Goal: Task Accomplishment & Management: Manage account settings

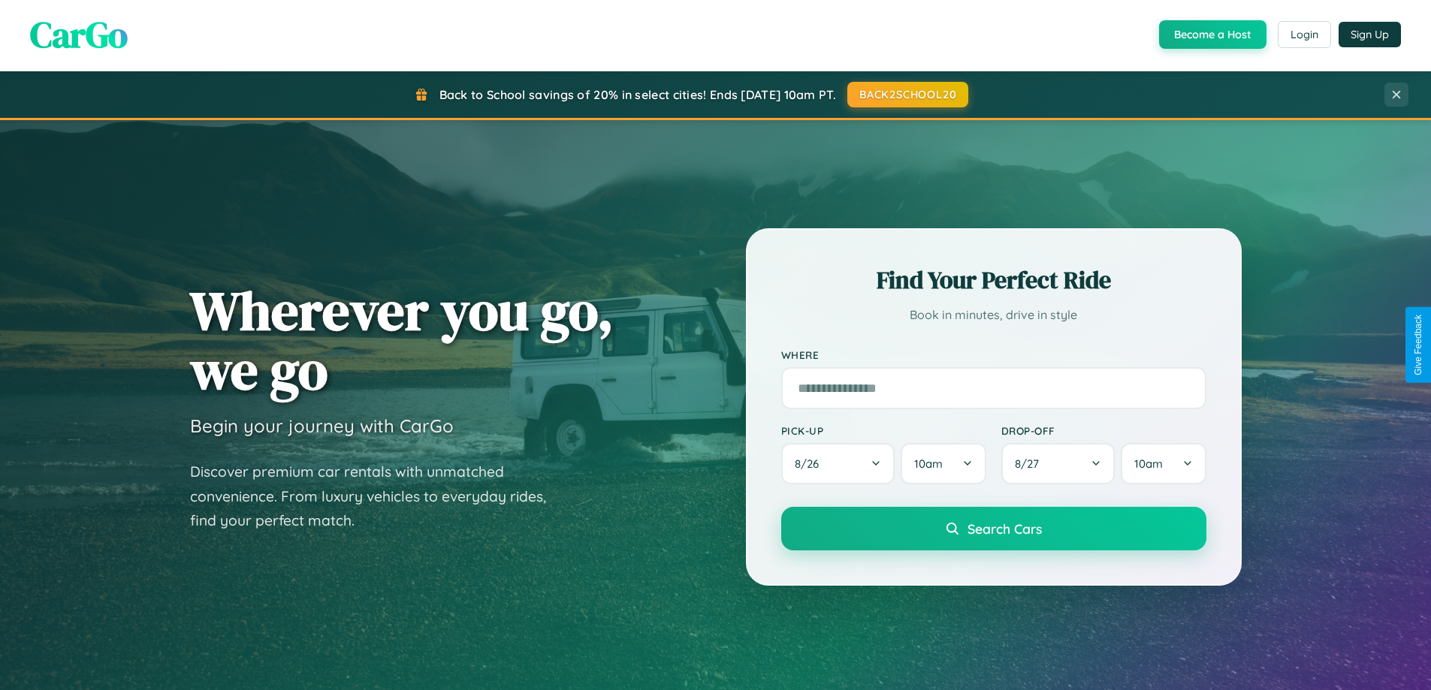
scroll to position [647, 0]
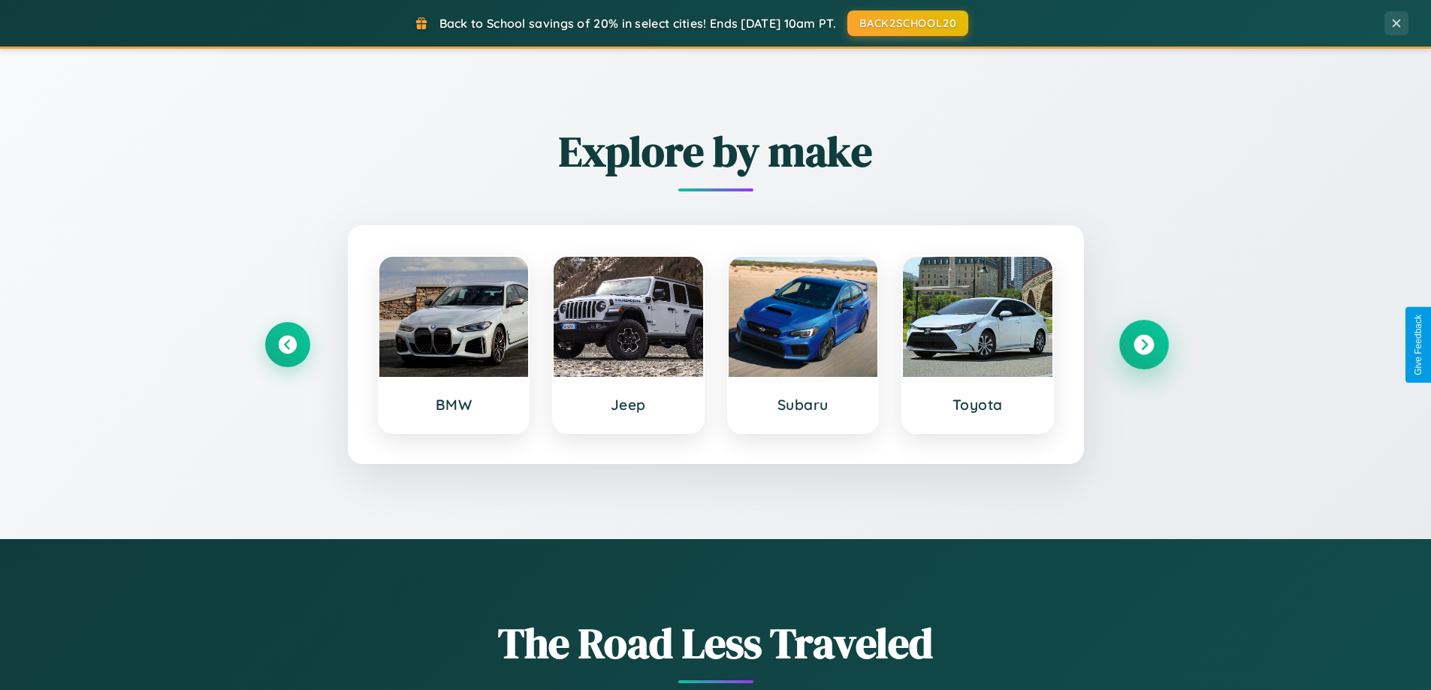
click at [1143, 345] on icon at bounding box center [1143, 345] width 20 height 20
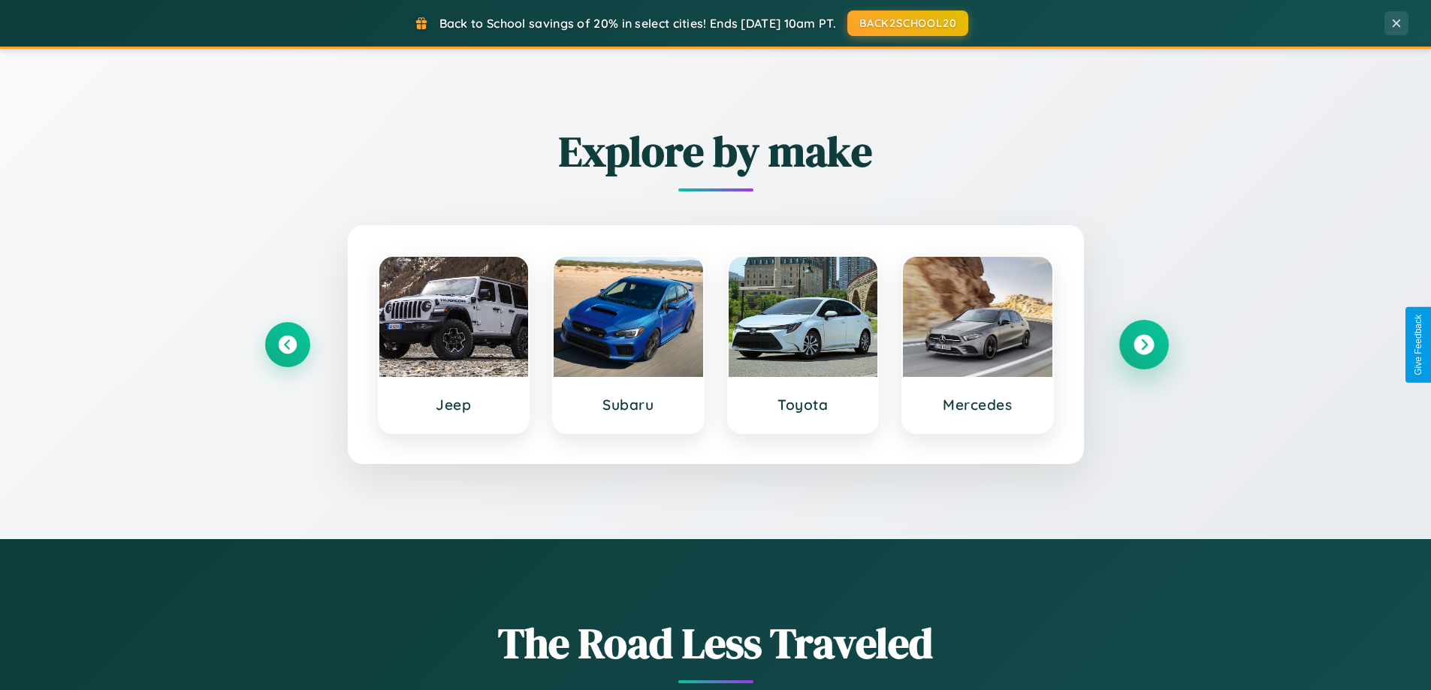
click at [1143, 345] on icon at bounding box center [1143, 345] width 20 height 20
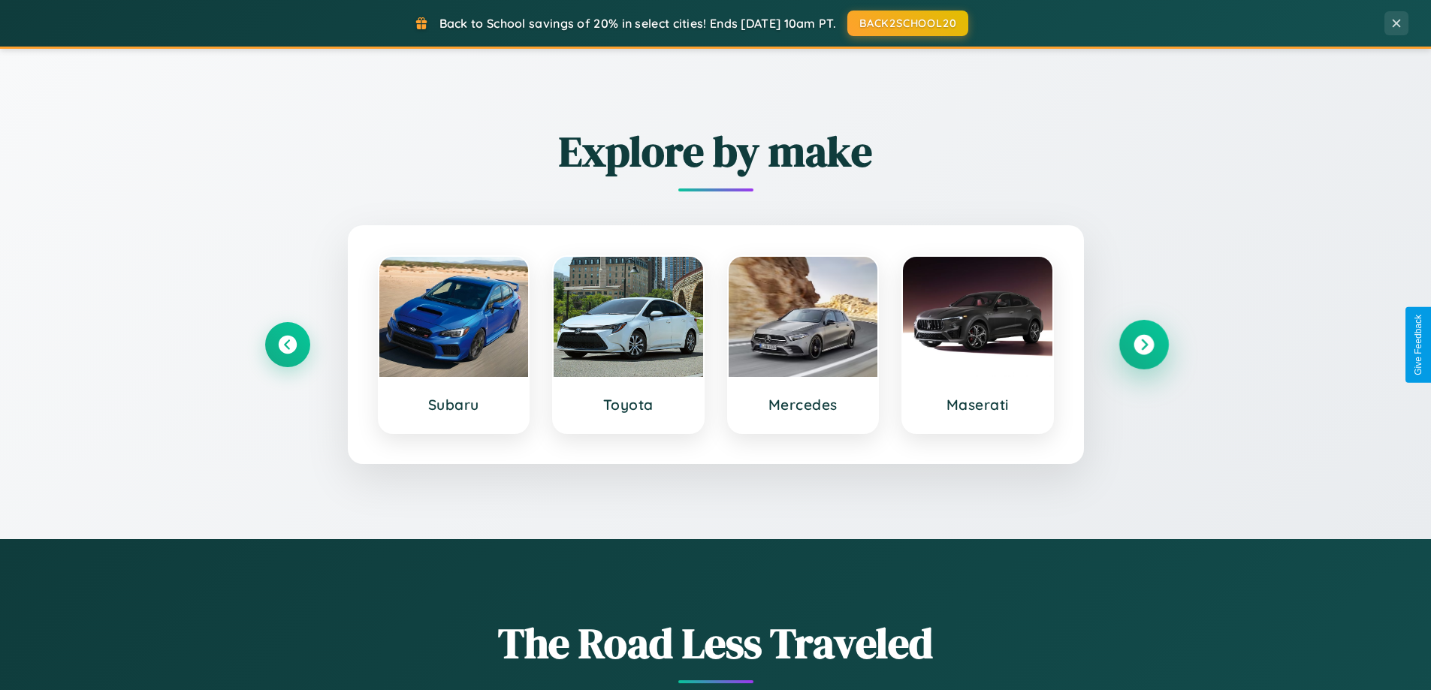
click at [1143, 345] on icon at bounding box center [1143, 345] width 20 height 20
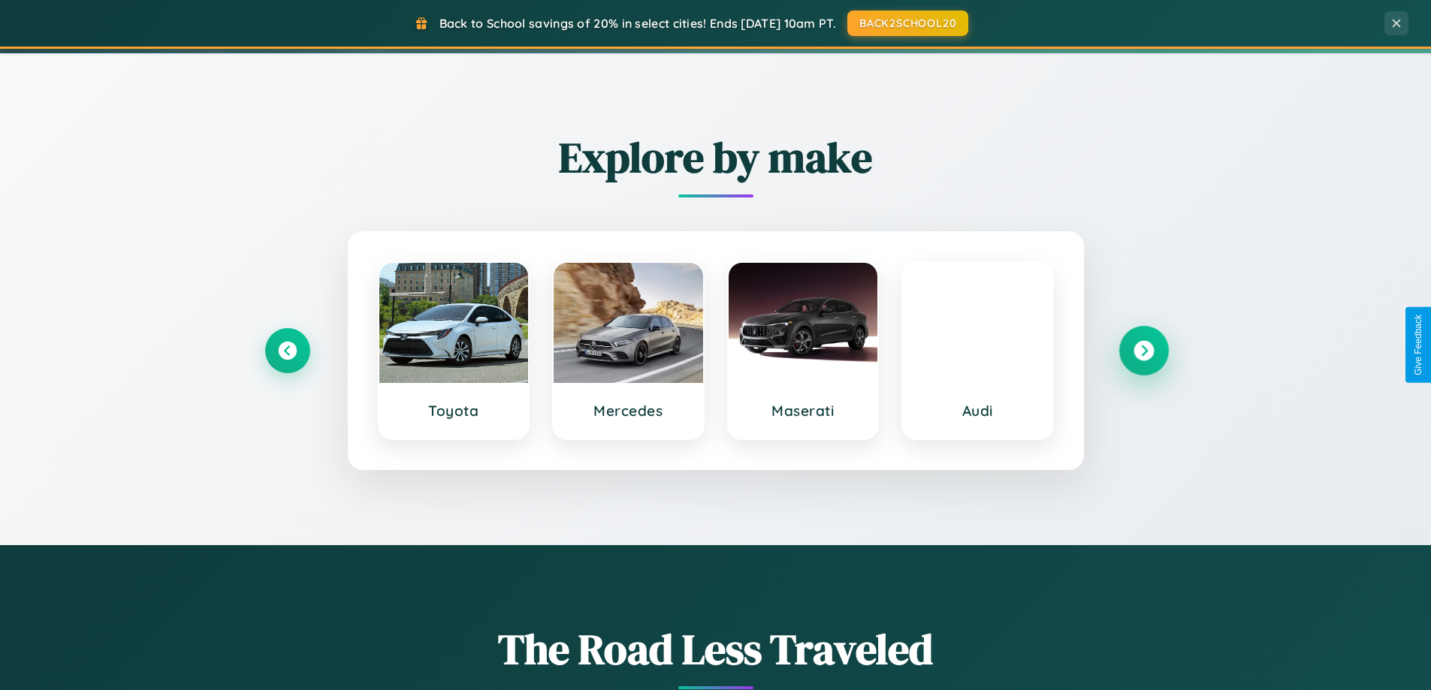
scroll to position [0, 0]
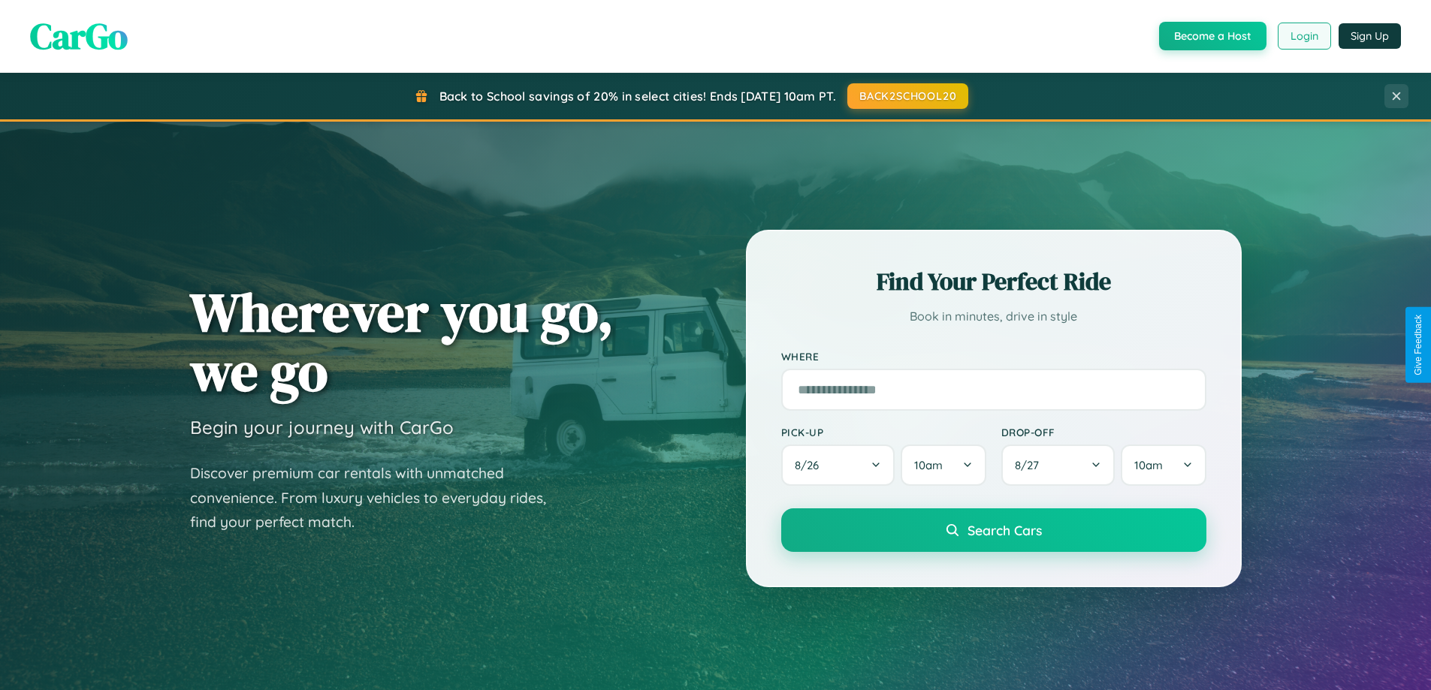
click at [1303, 36] on button "Login" at bounding box center [1303, 36] width 53 height 27
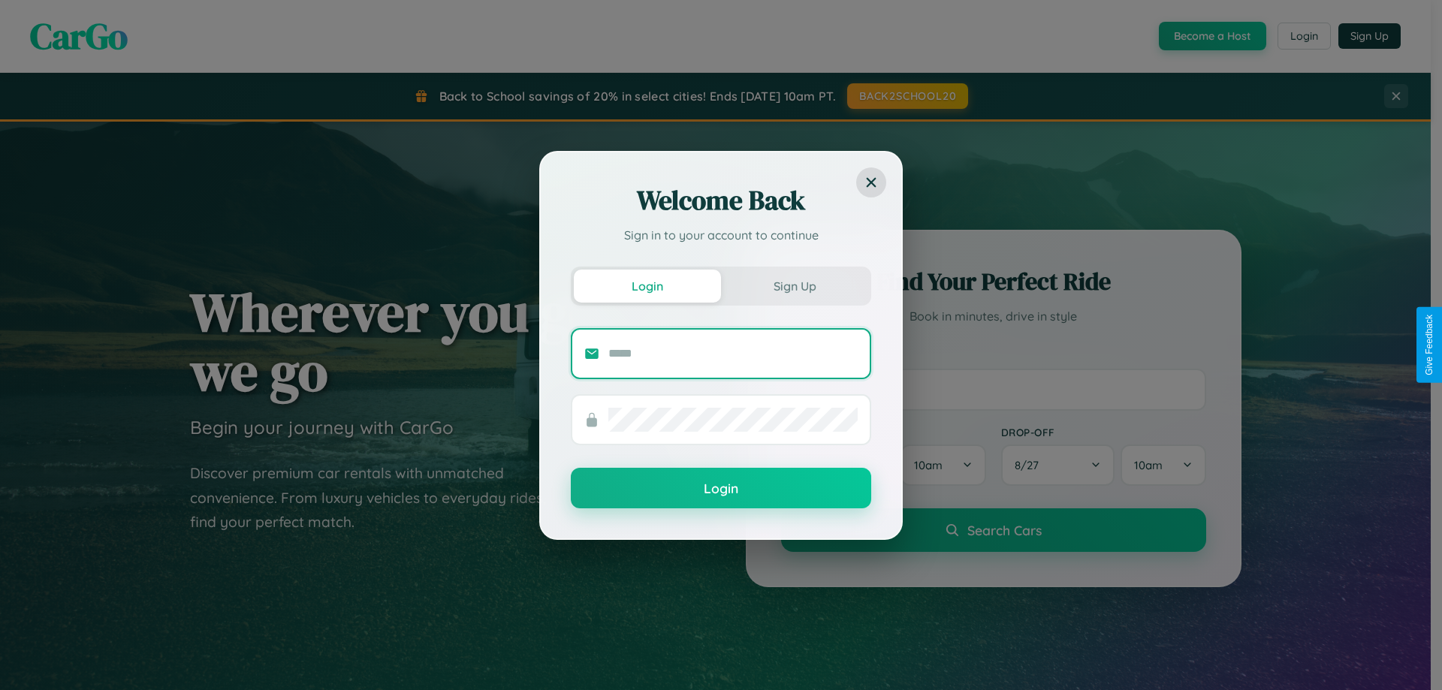
click at [733, 353] on input "text" at bounding box center [732, 354] width 249 height 24
type input "**********"
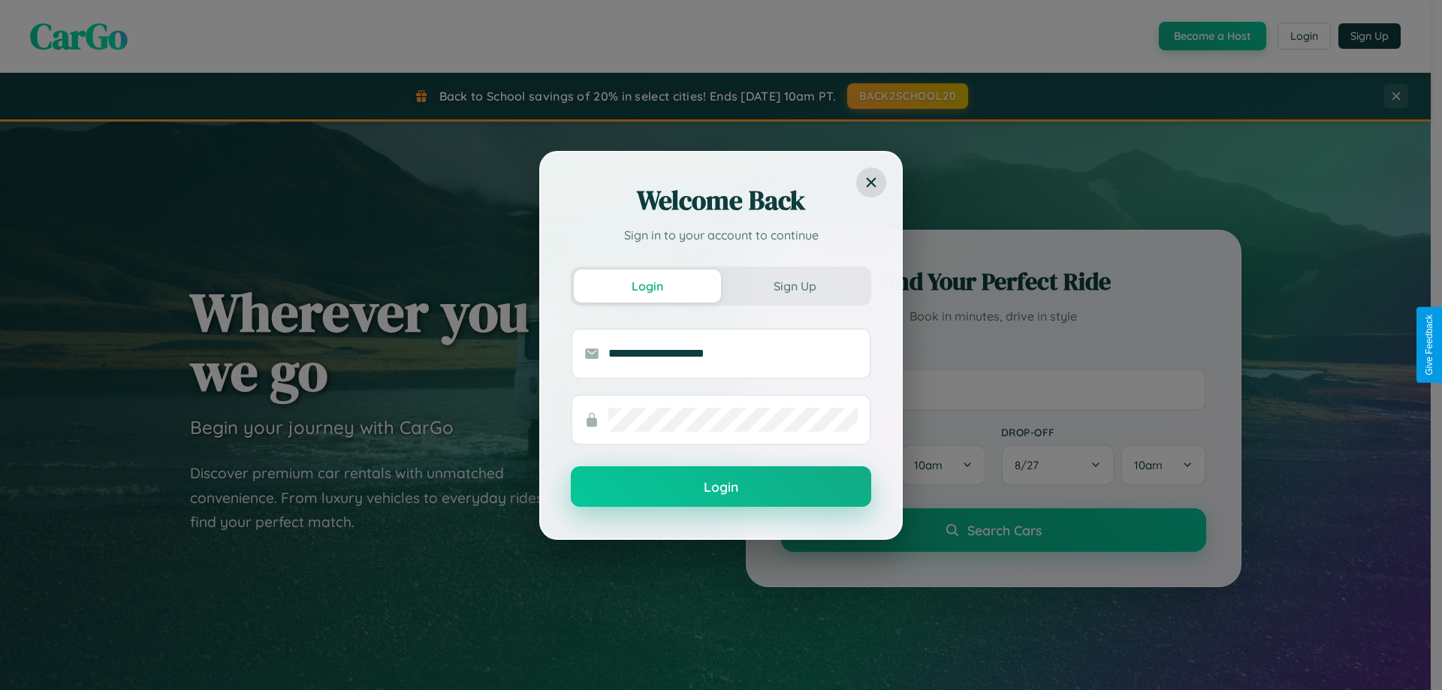
click at [721, 487] on button "Login" at bounding box center [721, 486] width 300 height 41
